Goal: Check status: Check status

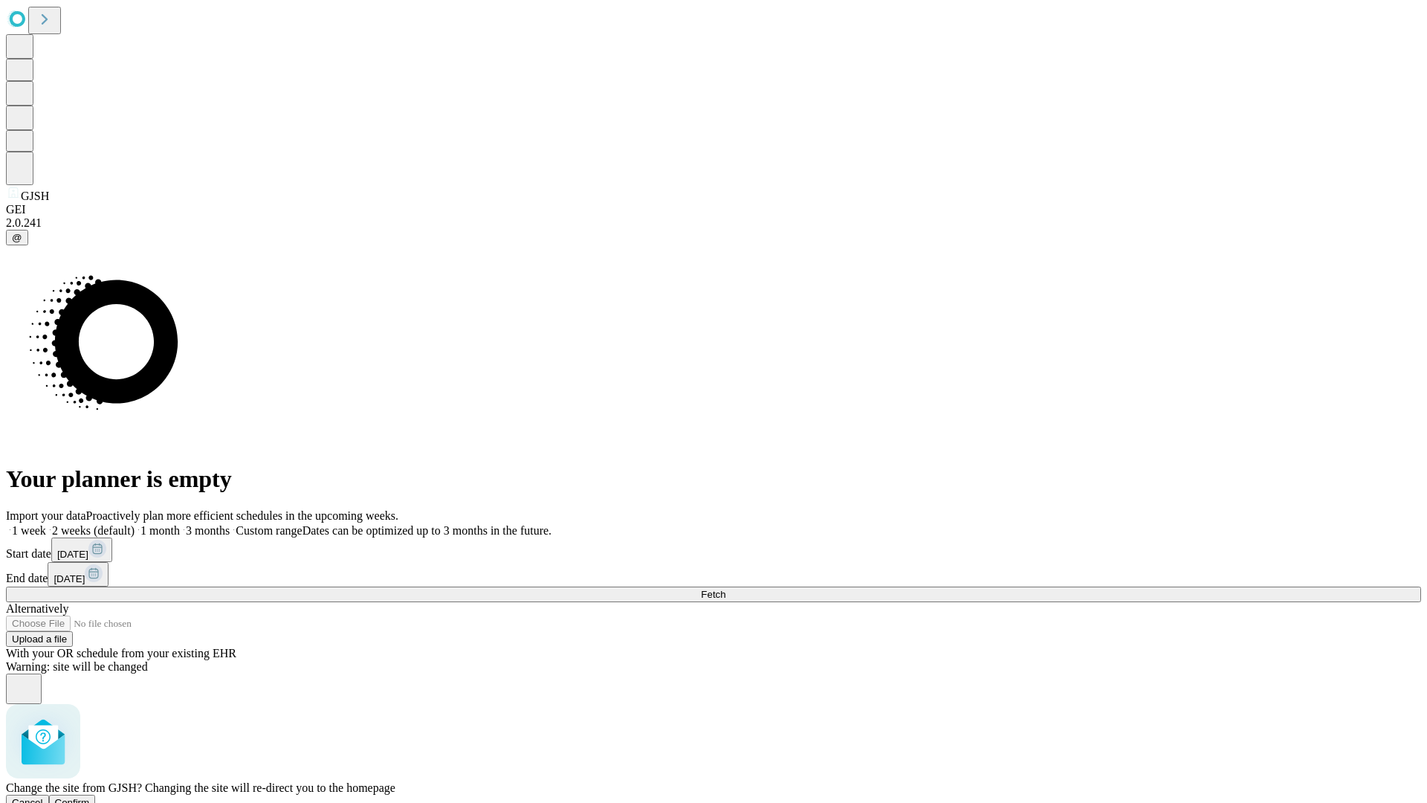
click at [90, 797] on span "Confirm" at bounding box center [72, 802] width 35 height 11
click at [135, 524] on label "2 weeks (default)" at bounding box center [90, 530] width 88 height 13
click at [725, 589] on span "Fetch" at bounding box center [713, 594] width 25 height 11
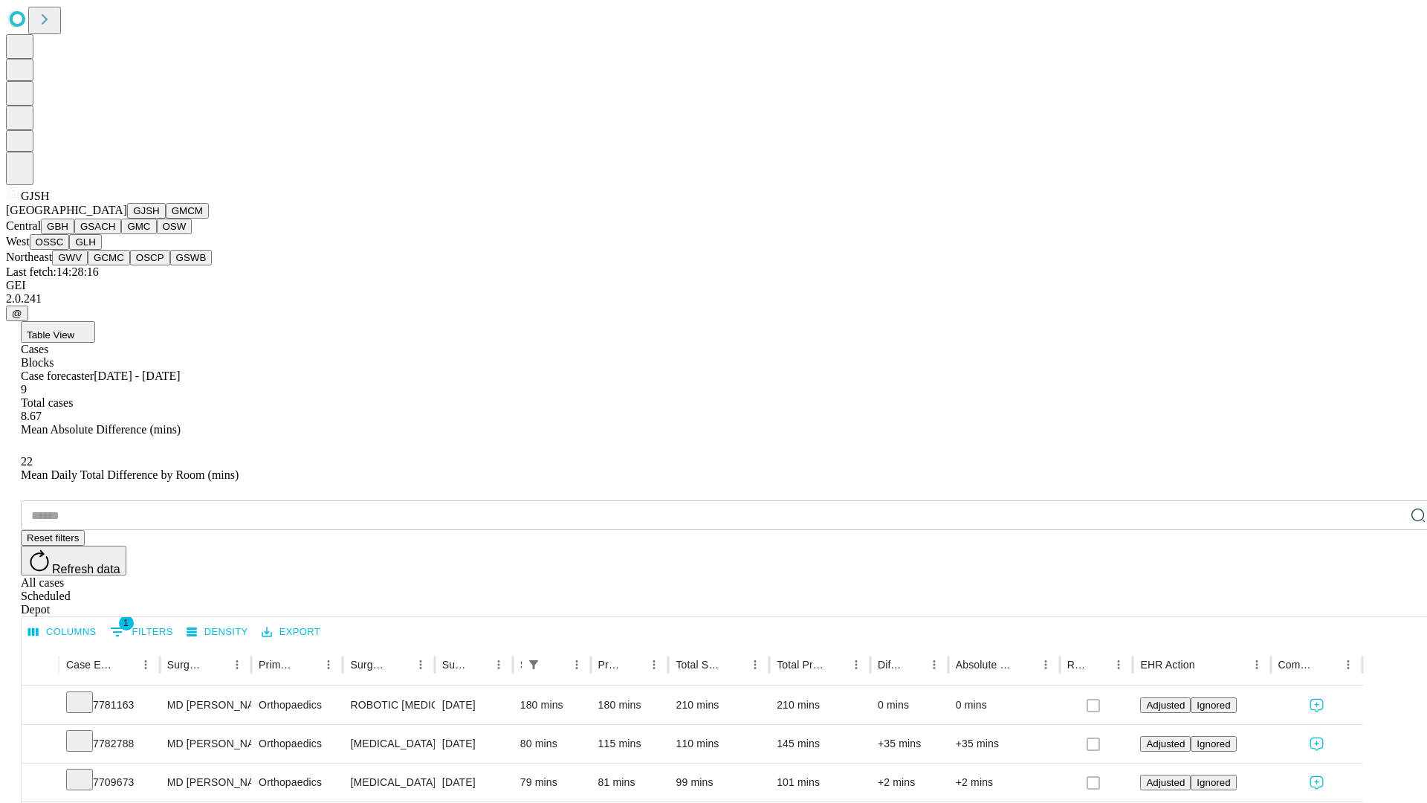
click at [166, 219] on button "GMCM" at bounding box center [187, 211] width 43 height 16
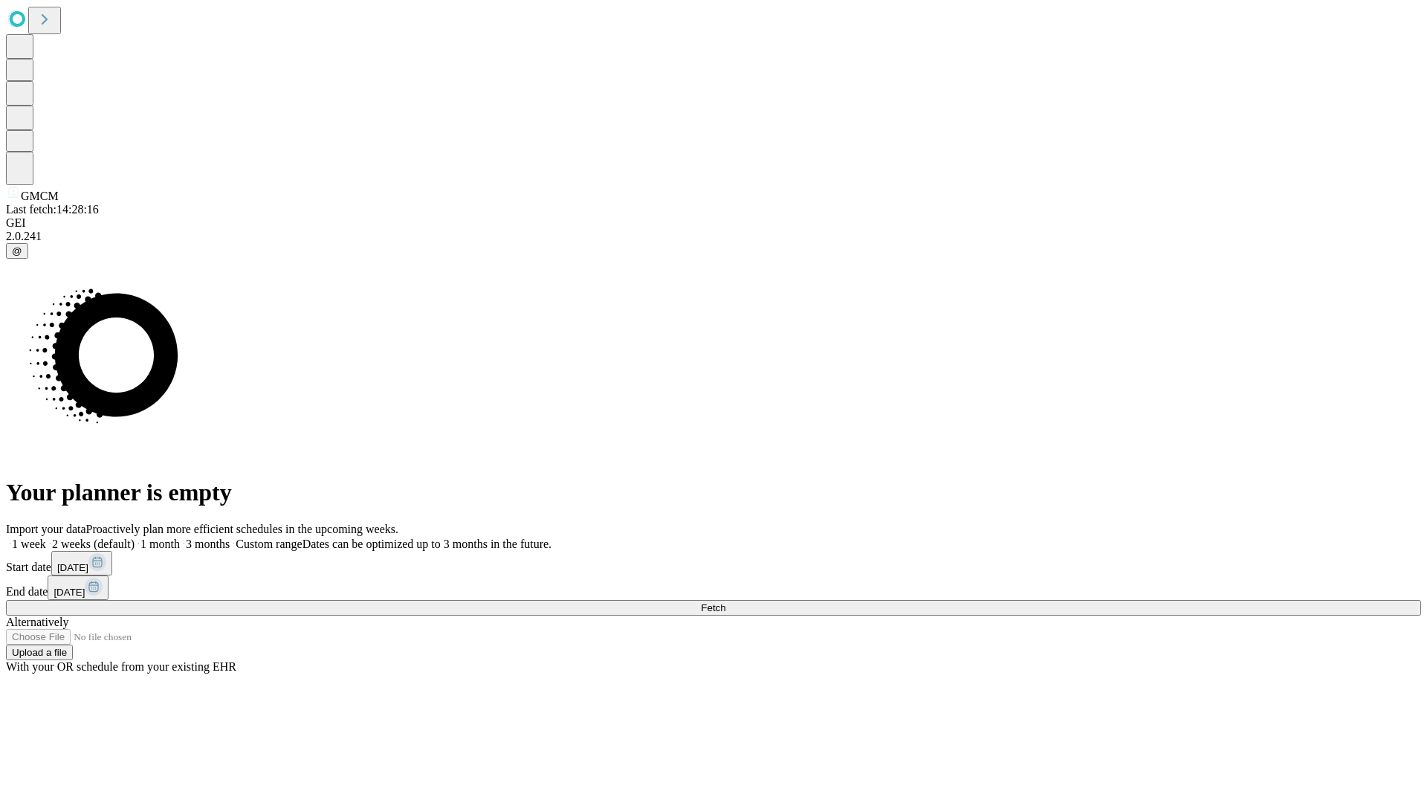
click at [135, 537] on label "2 weeks (default)" at bounding box center [90, 543] width 88 height 13
click at [725, 602] on span "Fetch" at bounding box center [713, 607] width 25 height 11
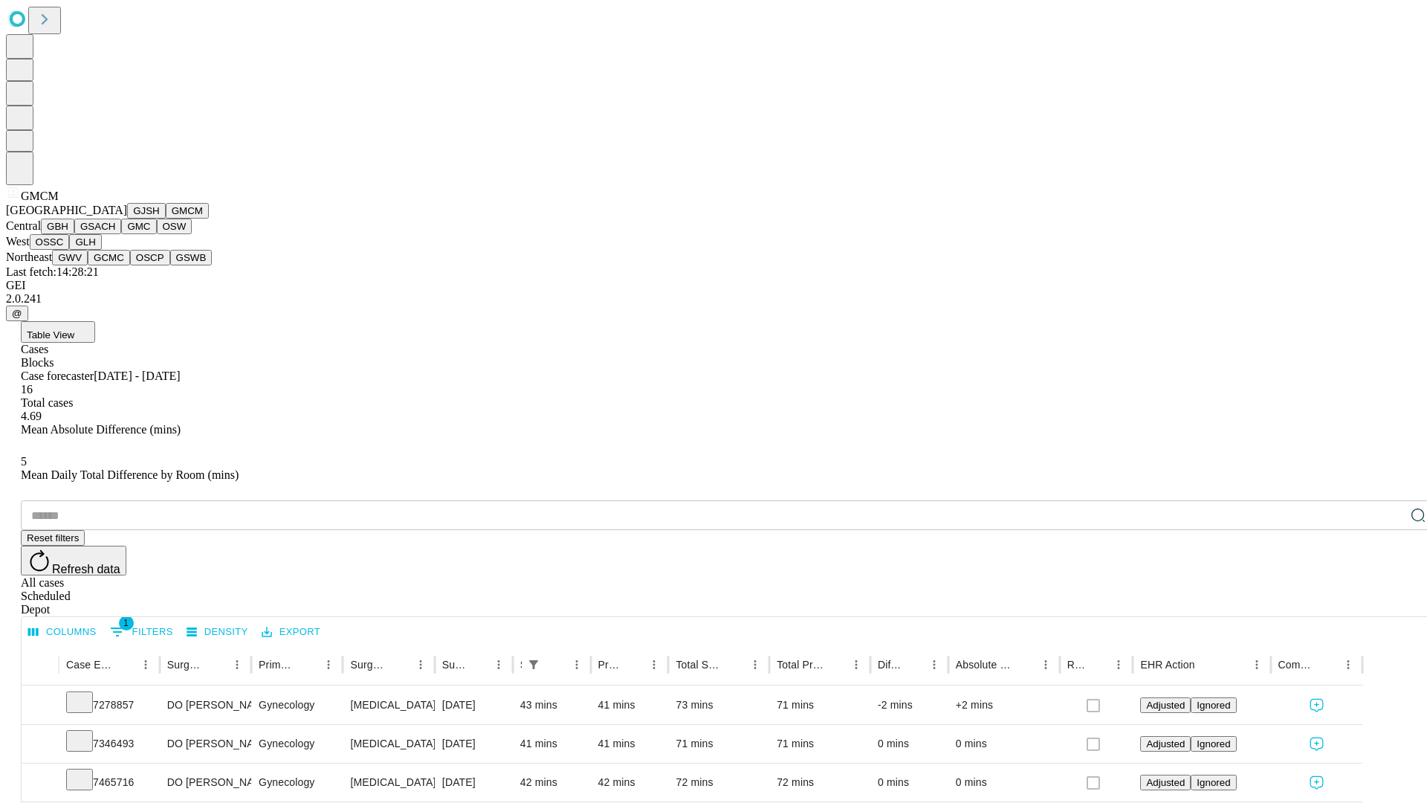
click at [74, 234] on button "GBH" at bounding box center [57, 227] width 33 height 16
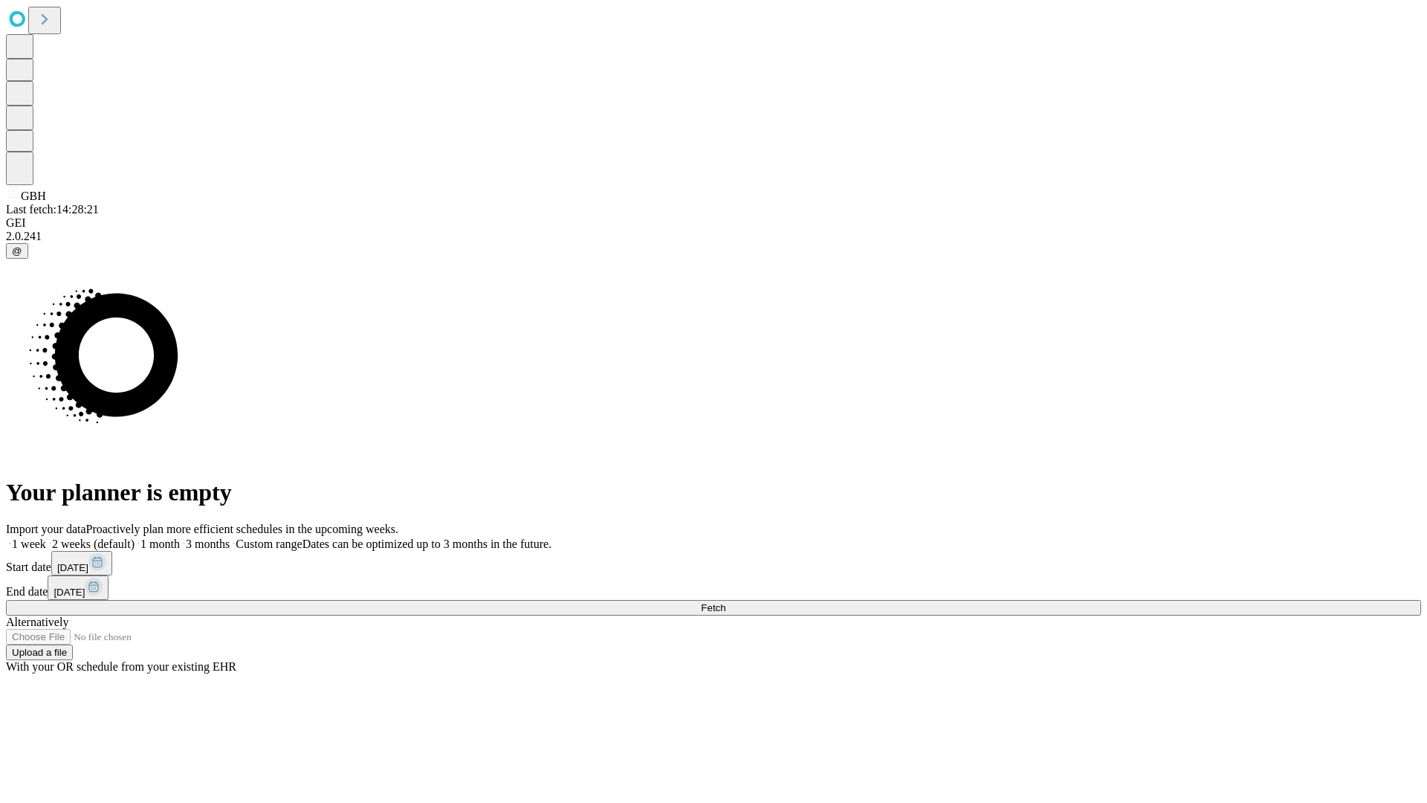
click at [725, 602] on span "Fetch" at bounding box center [713, 607] width 25 height 11
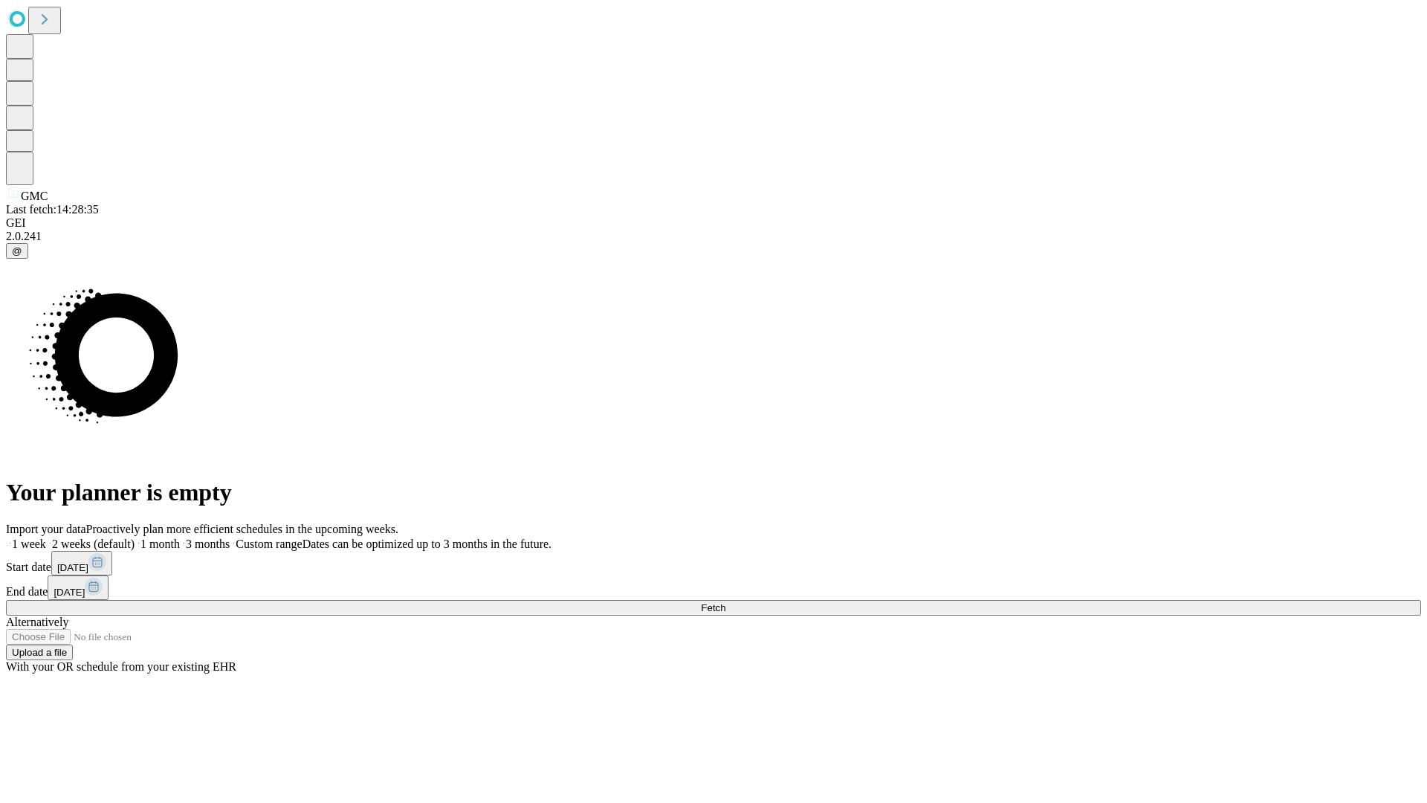
click at [135, 537] on label "2 weeks (default)" at bounding box center [90, 543] width 88 height 13
click at [725, 602] on span "Fetch" at bounding box center [713, 607] width 25 height 11
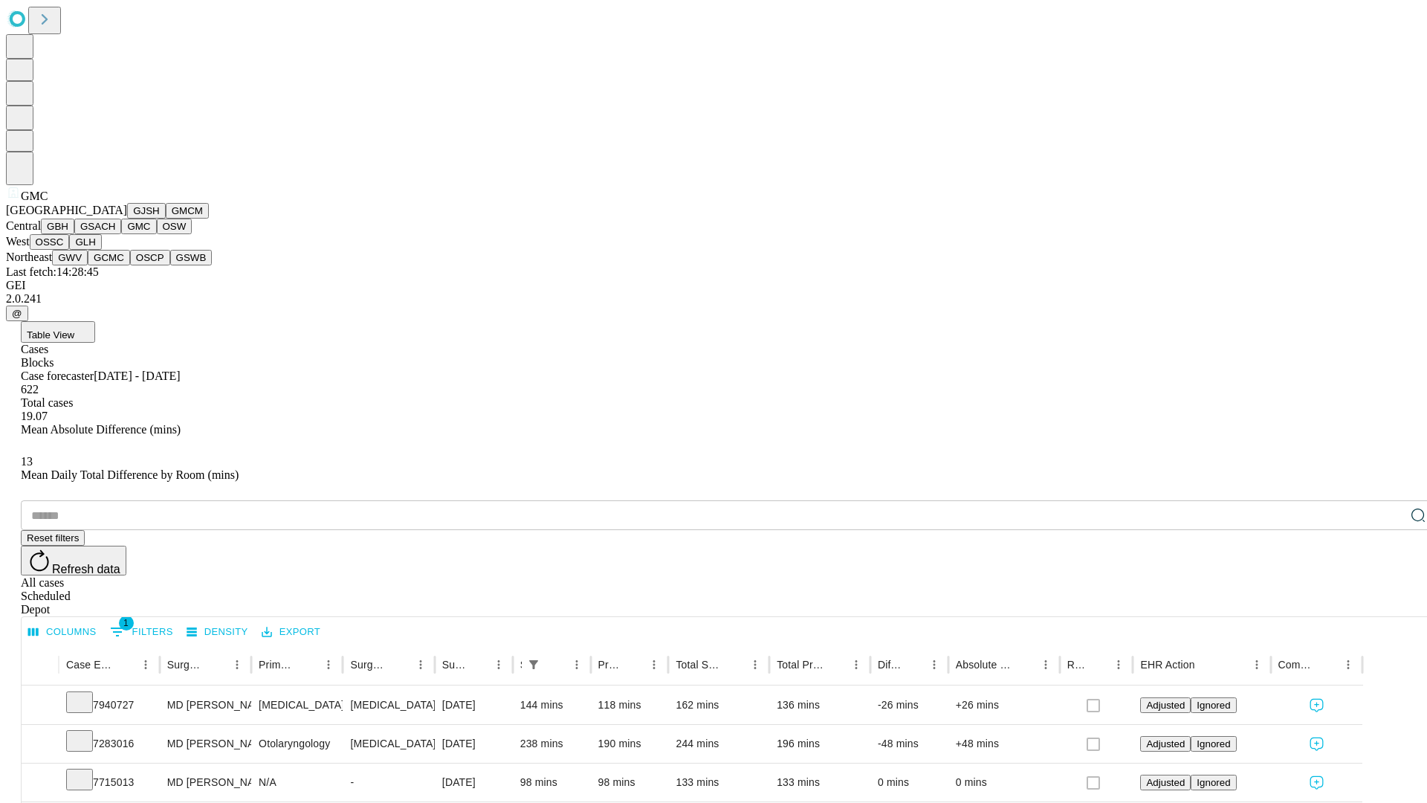
click at [157, 234] on button "OSW" at bounding box center [175, 227] width 36 height 16
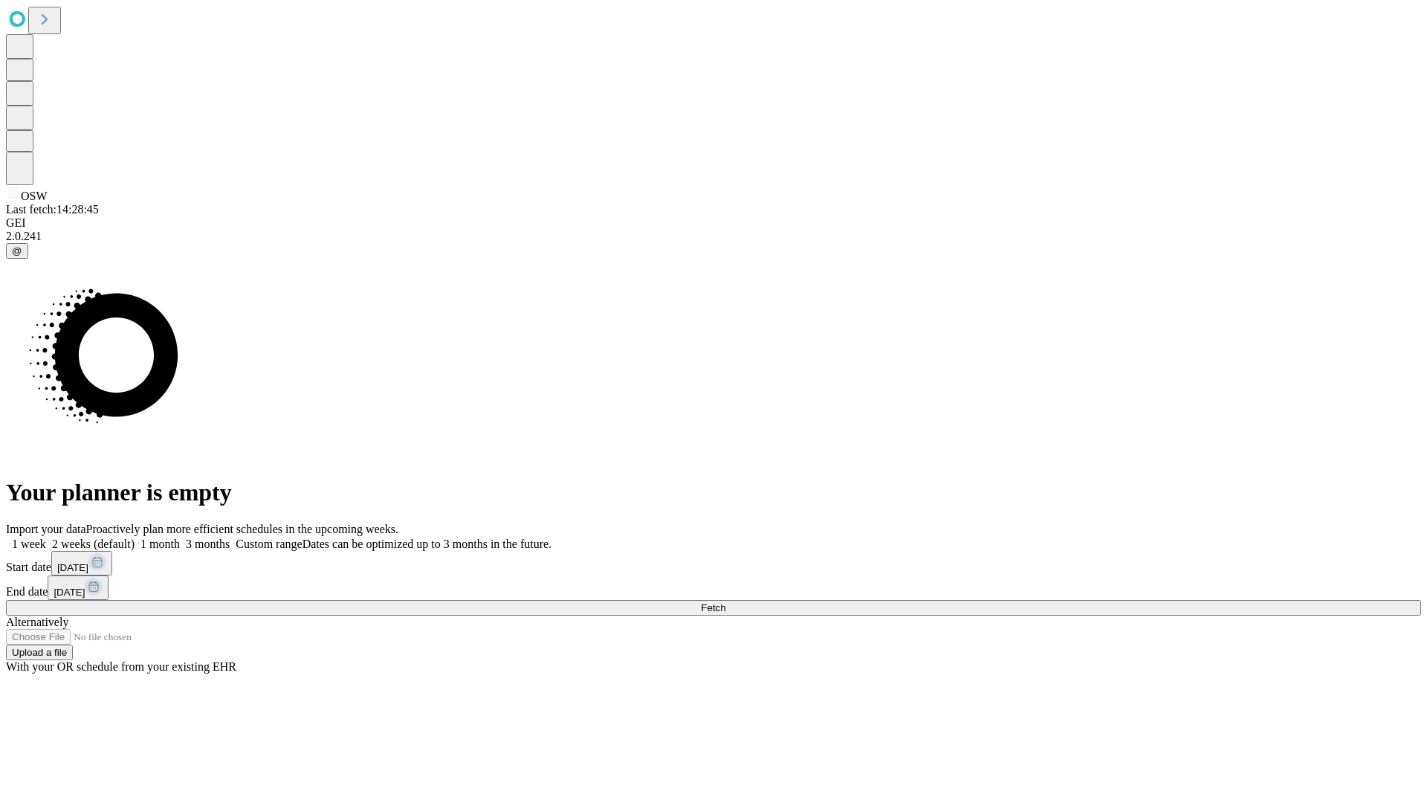
click at [135, 537] on label "2 weeks (default)" at bounding box center [90, 543] width 88 height 13
click at [725, 602] on span "Fetch" at bounding box center [713, 607] width 25 height 11
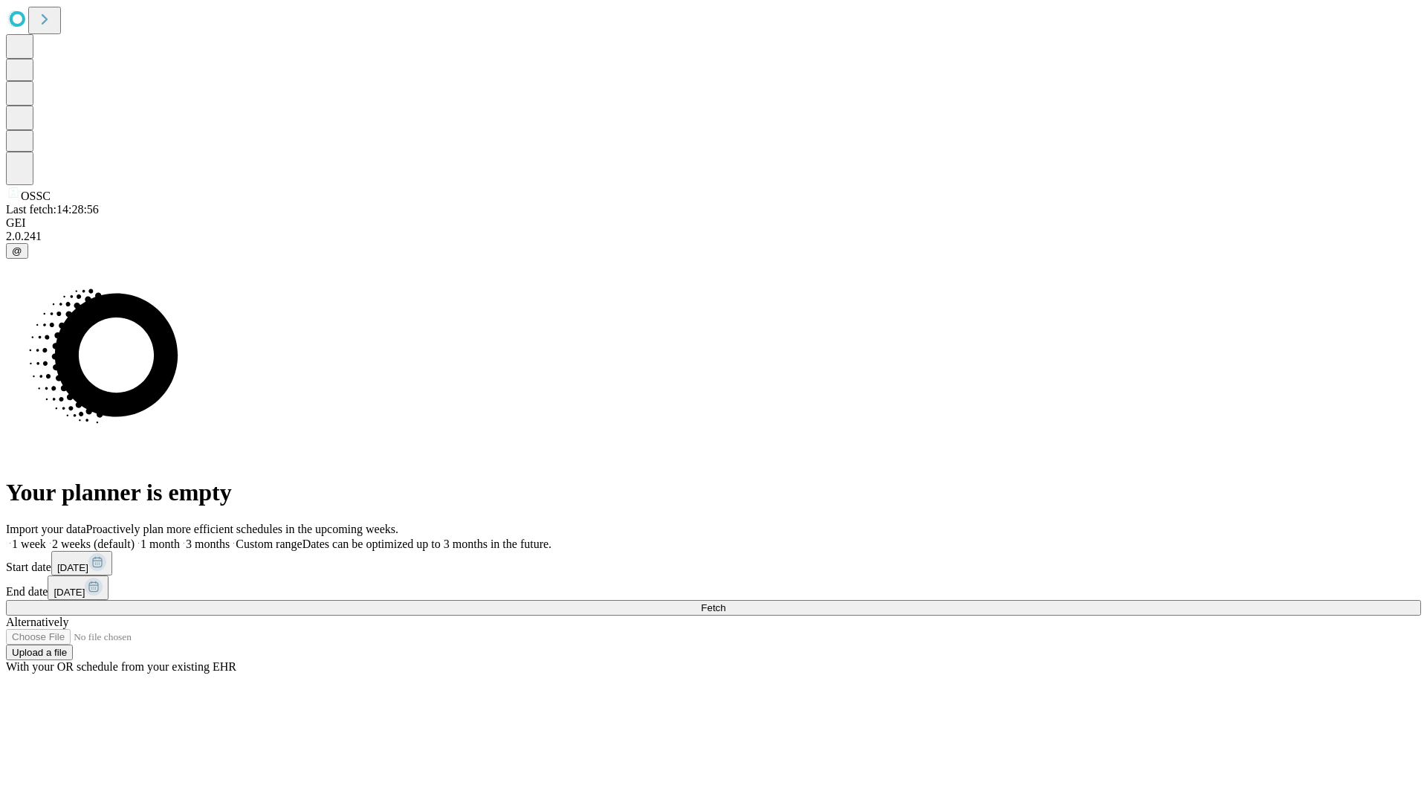
click at [135, 537] on label "2 weeks (default)" at bounding box center [90, 543] width 88 height 13
click at [725, 602] on span "Fetch" at bounding box center [713, 607] width 25 height 11
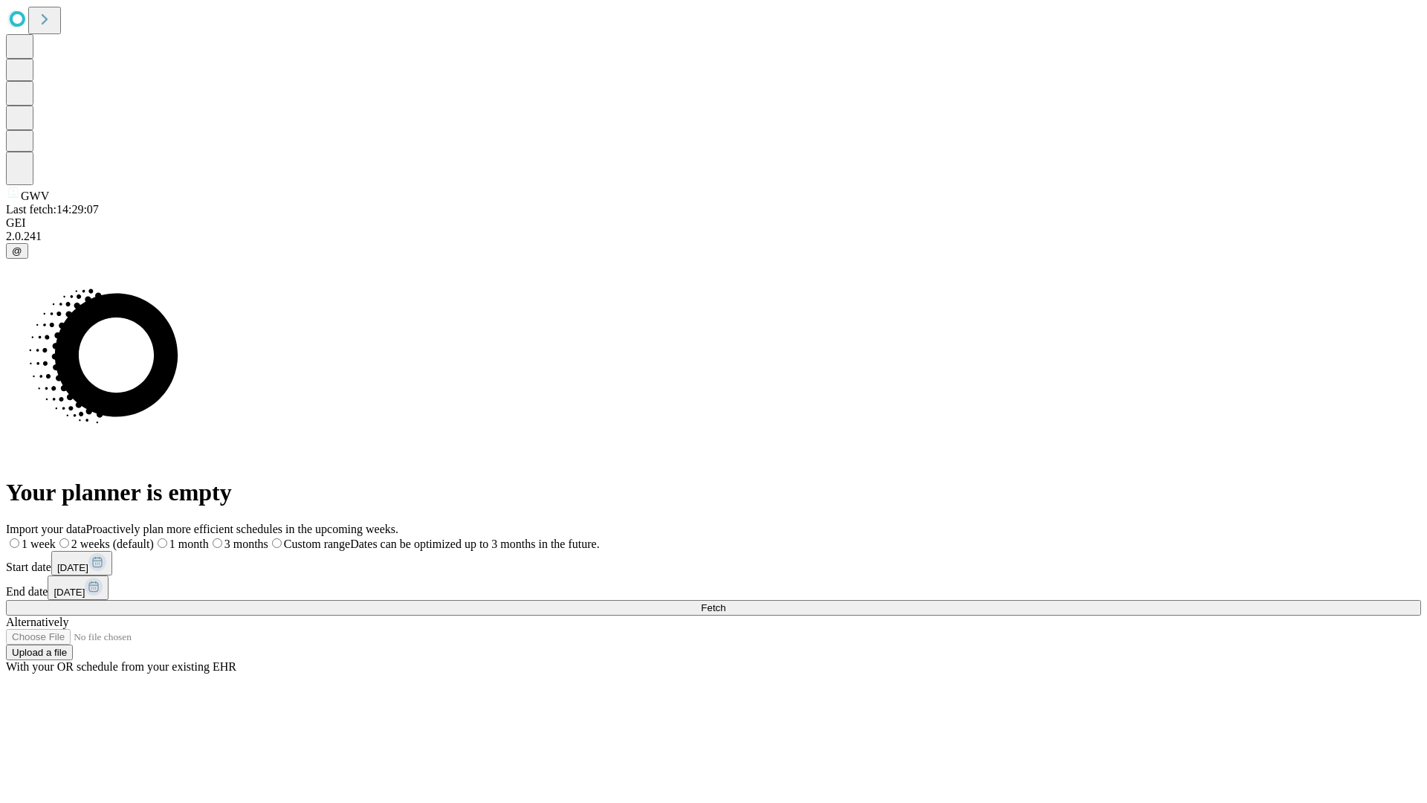
click at [154, 537] on label "2 weeks (default)" at bounding box center [105, 543] width 98 height 13
click at [725, 602] on span "Fetch" at bounding box center [713, 607] width 25 height 11
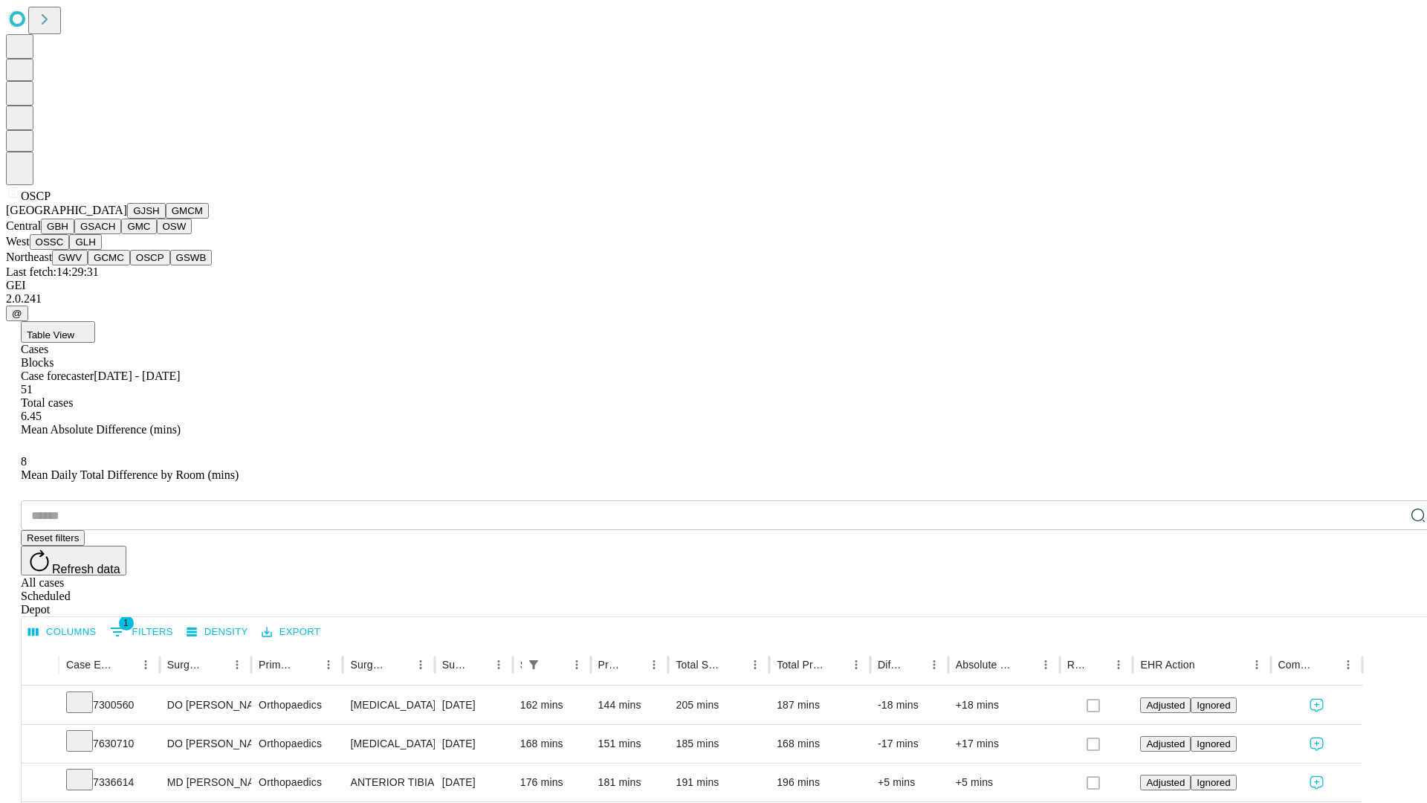
click at [170, 265] on button "GSWB" at bounding box center [191, 258] width 42 height 16
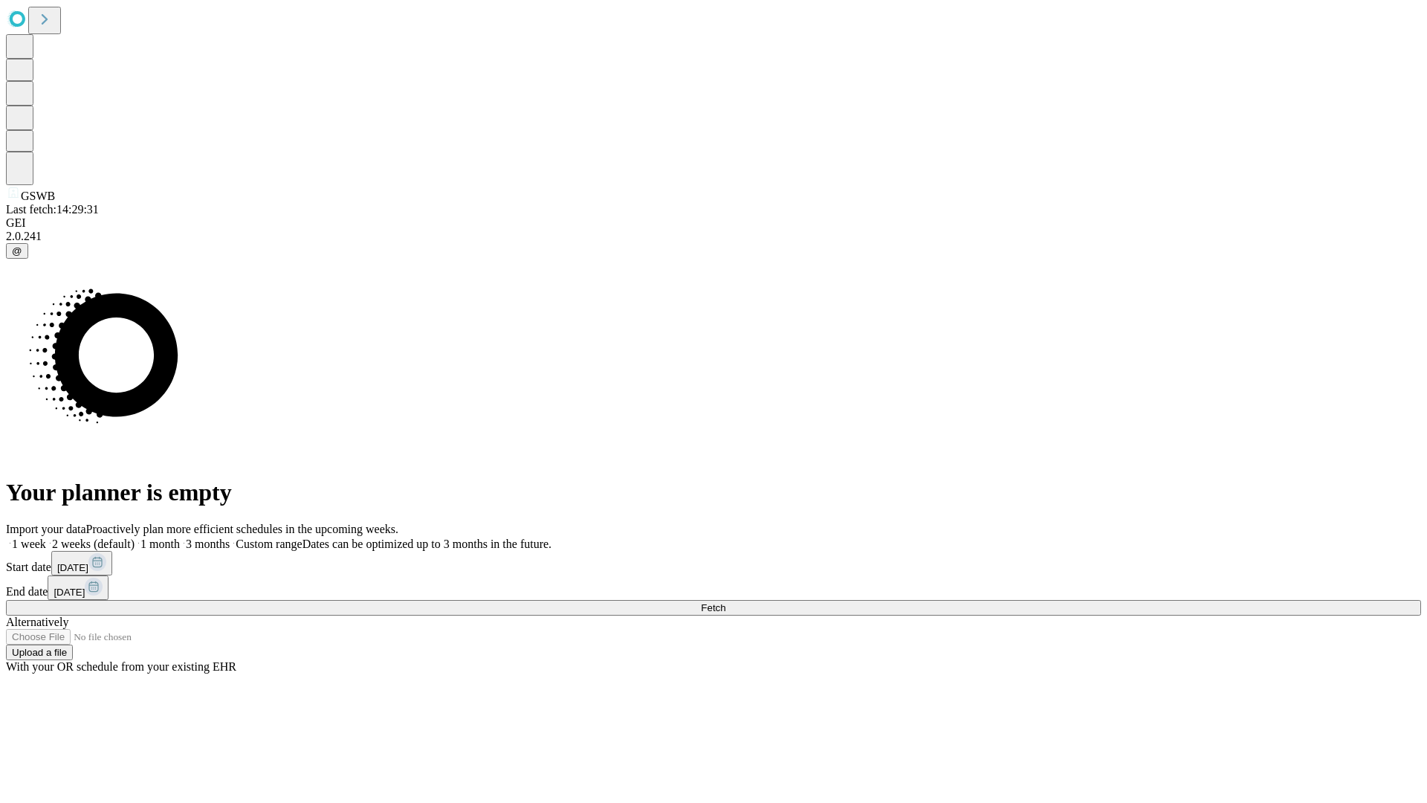
click at [725, 602] on span "Fetch" at bounding box center [713, 607] width 25 height 11
